Goal: Information Seeking & Learning: Learn about a topic

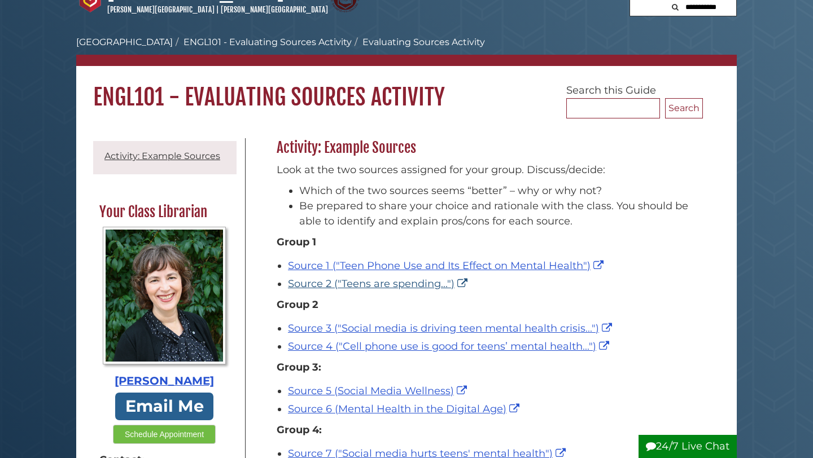
scroll to position [34, 0]
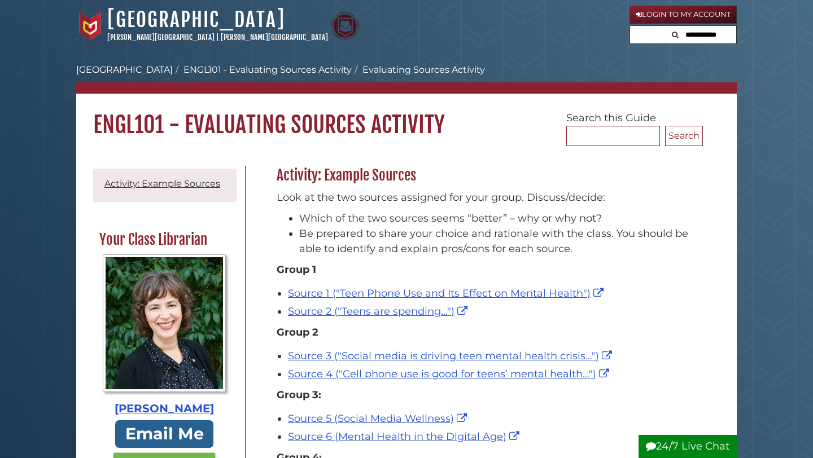
scroll to position [34, 0]
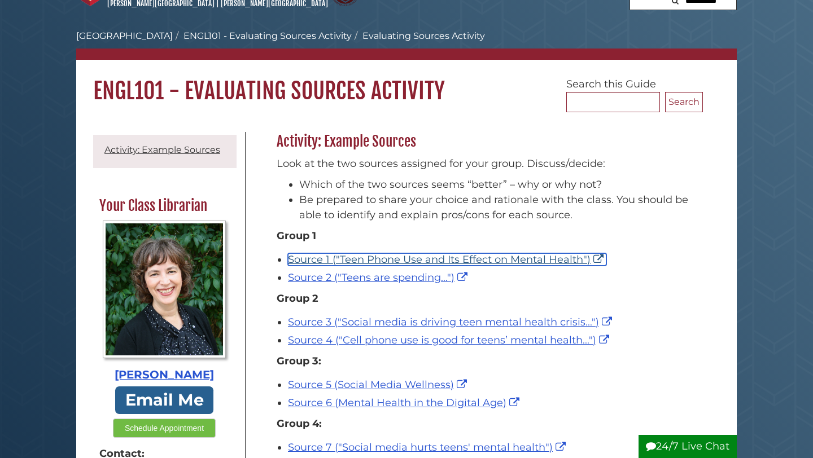
click at [433, 263] on link "Source 1 ("Teen Phone Use and Its Effect on Mental Health")" at bounding box center [447, 259] width 318 height 12
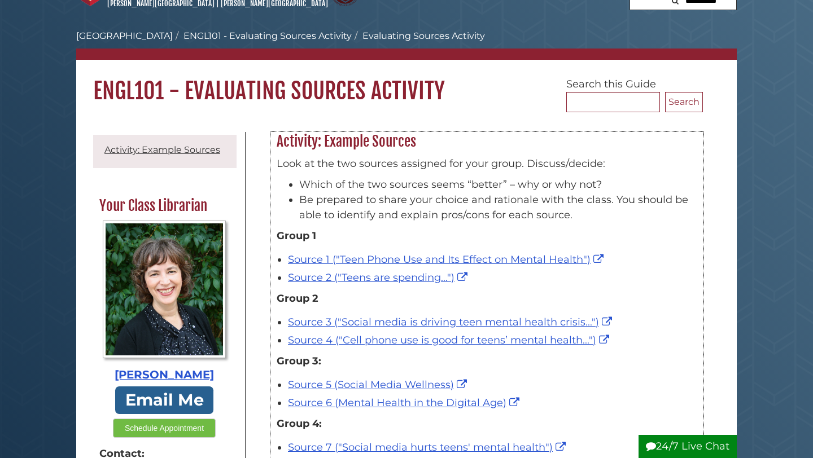
click at [300, 285] on div "Source 2 ("Teens are spending...")" at bounding box center [492, 277] width 409 height 15
click at [304, 281] on link "Source 2 ("Teens are spending...")" at bounding box center [379, 278] width 182 height 12
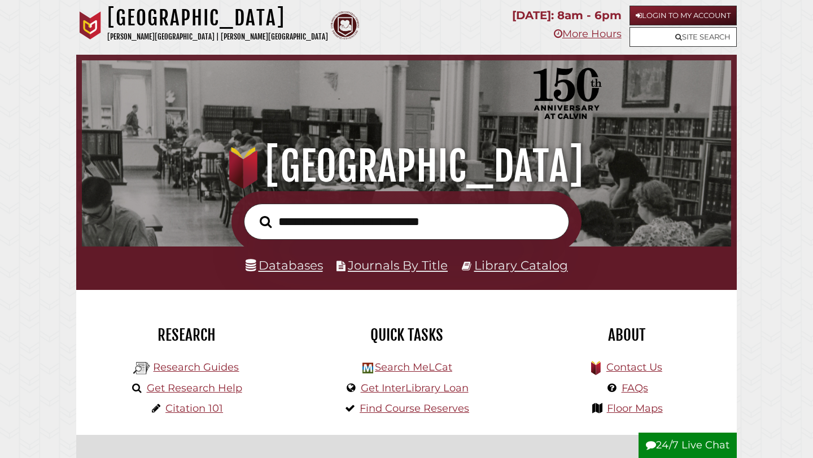
click at [226, 375] on li "Research Guides" at bounding box center [185, 366] width 111 height 21
click at [226, 369] on link "Research Guides" at bounding box center [196, 367] width 86 height 12
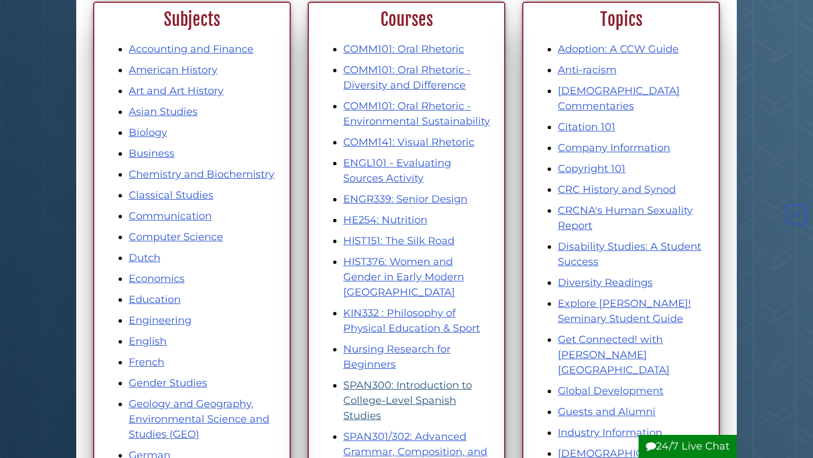
scroll to position [171, 0]
